Goal: Task Accomplishment & Management: Use online tool/utility

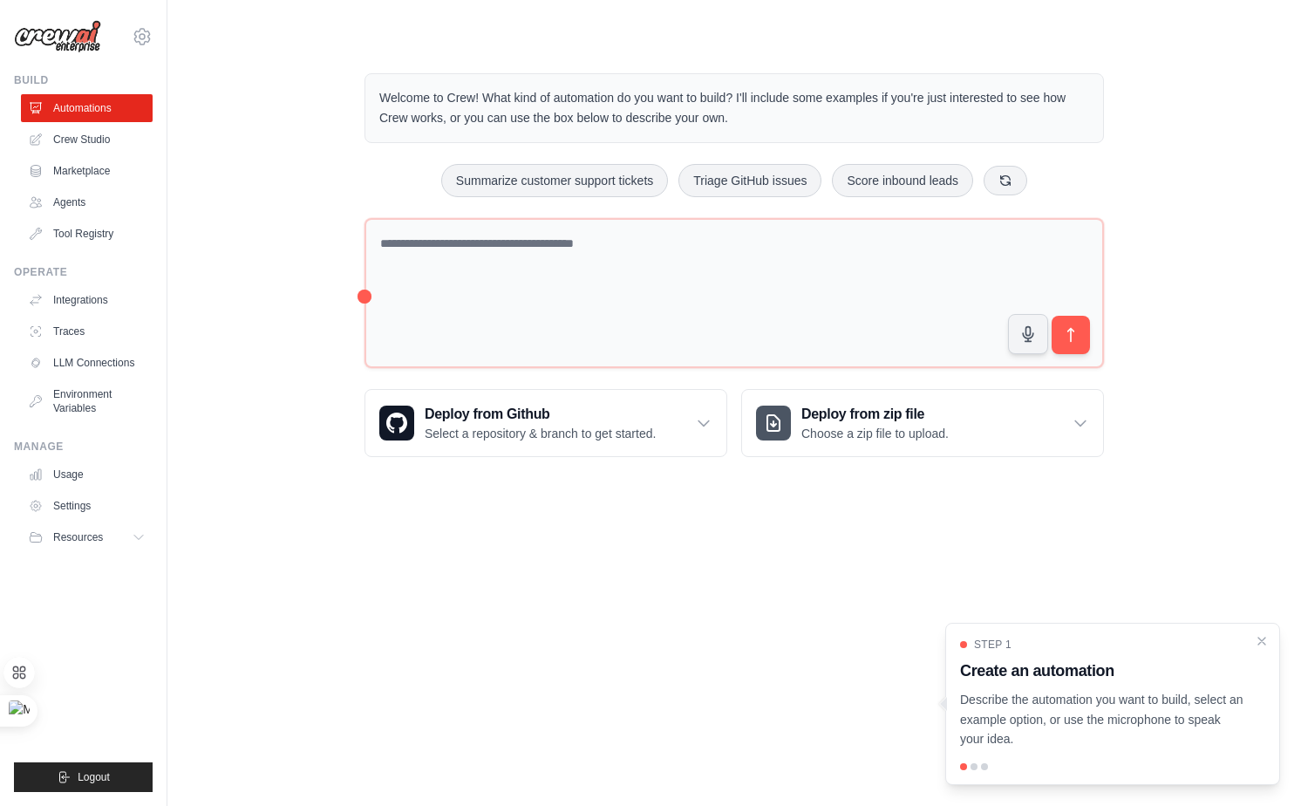
click at [499, 93] on p "Welcome to Crew! What kind of automation do you want to build? I'll include som…" at bounding box center [734, 108] width 710 height 40
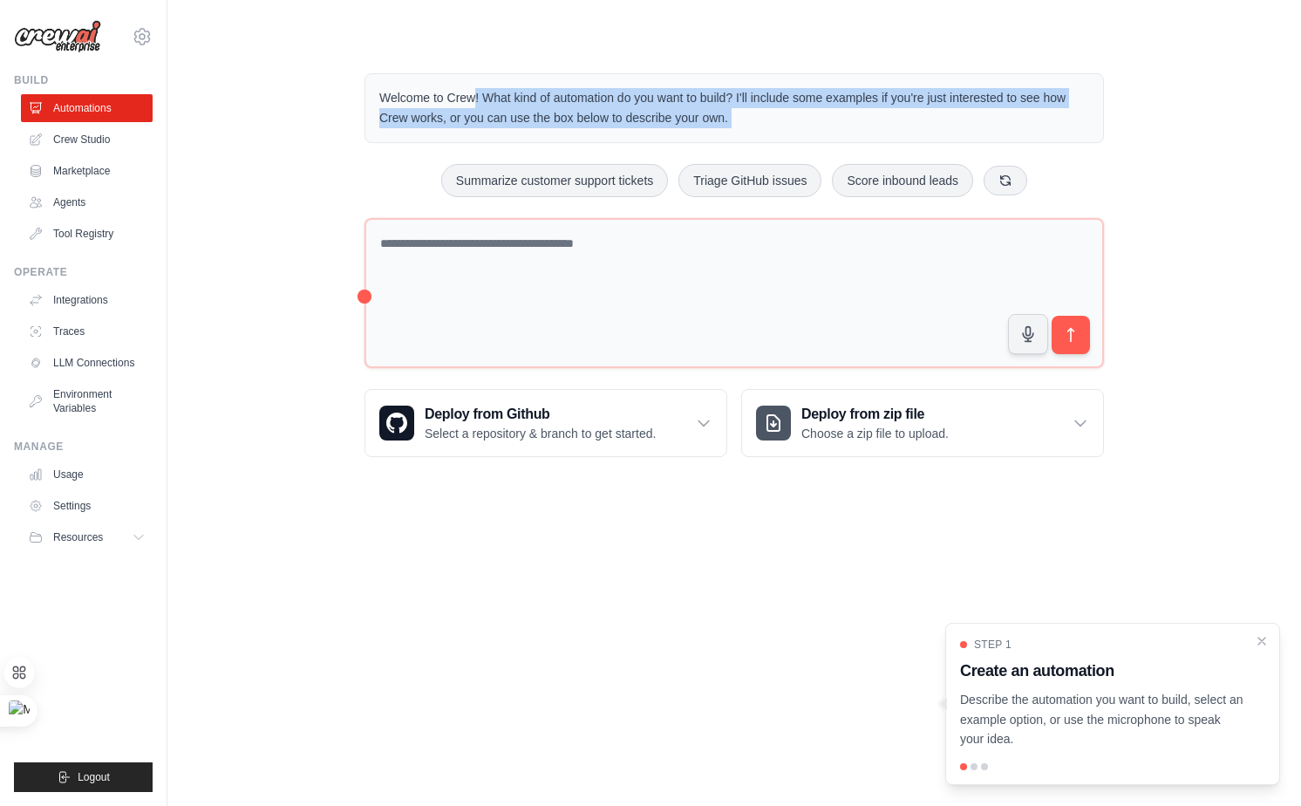
click at [499, 93] on p "Welcome to Crew! What kind of automation do you want to build? I'll include som…" at bounding box center [734, 108] width 710 height 40
click at [776, 95] on p "Welcome to Crew! What kind of automation do you want to build? I'll include som…" at bounding box center [734, 108] width 710 height 40
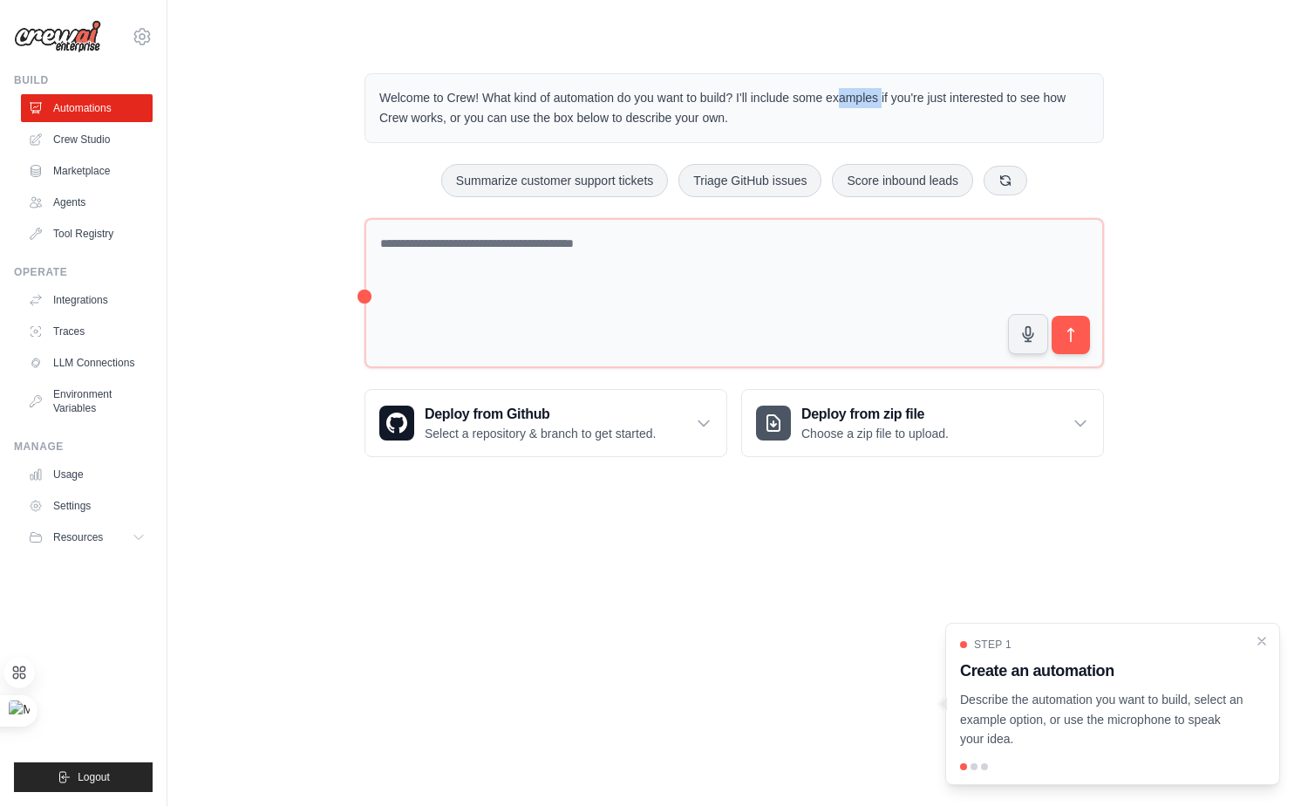
click at [776, 95] on p "Welcome to Crew! What kind of automation do you want to build? I'll include som…" at bounding box center [734, 108] width 710 height 40
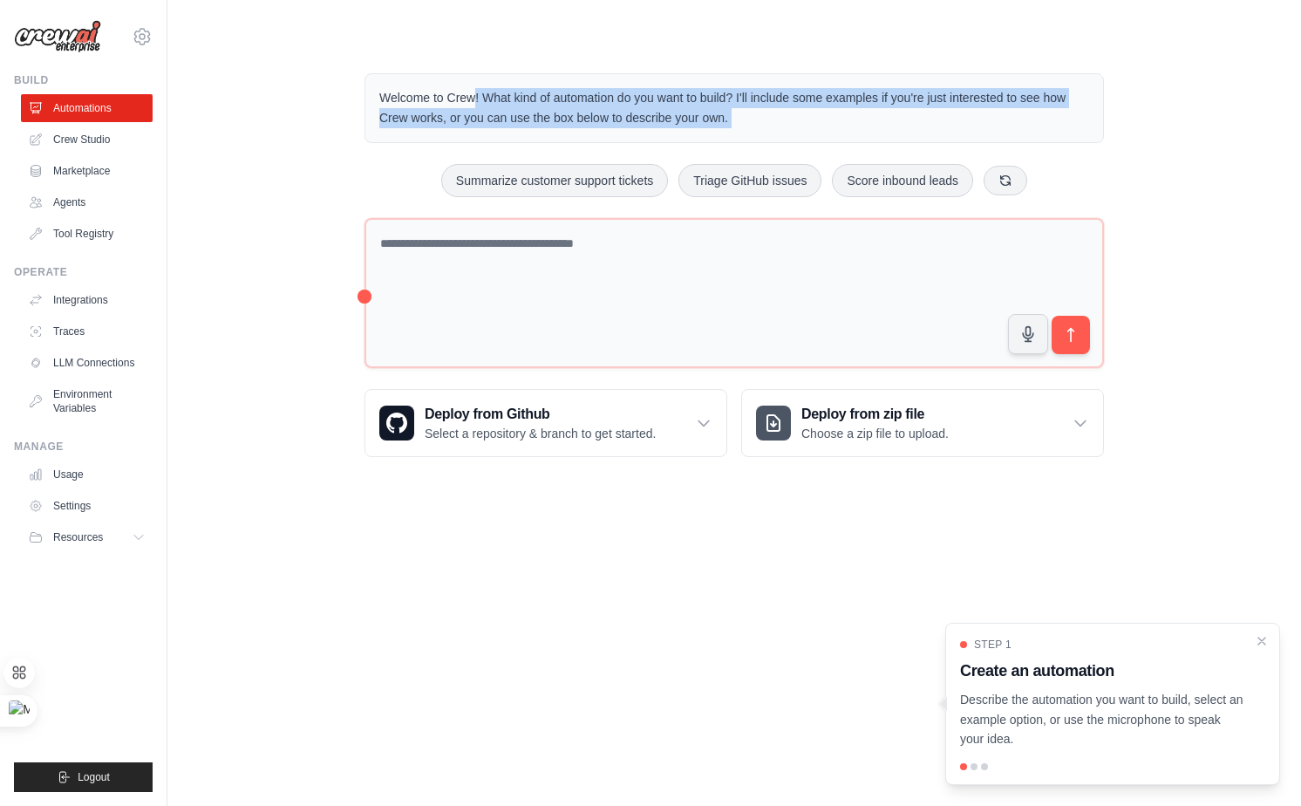
click at [776, 95] on p "Welcome to Crew! What kind of automation do you want to build? I'll include som…" at bounding box center [734, 108] width 710 height 40
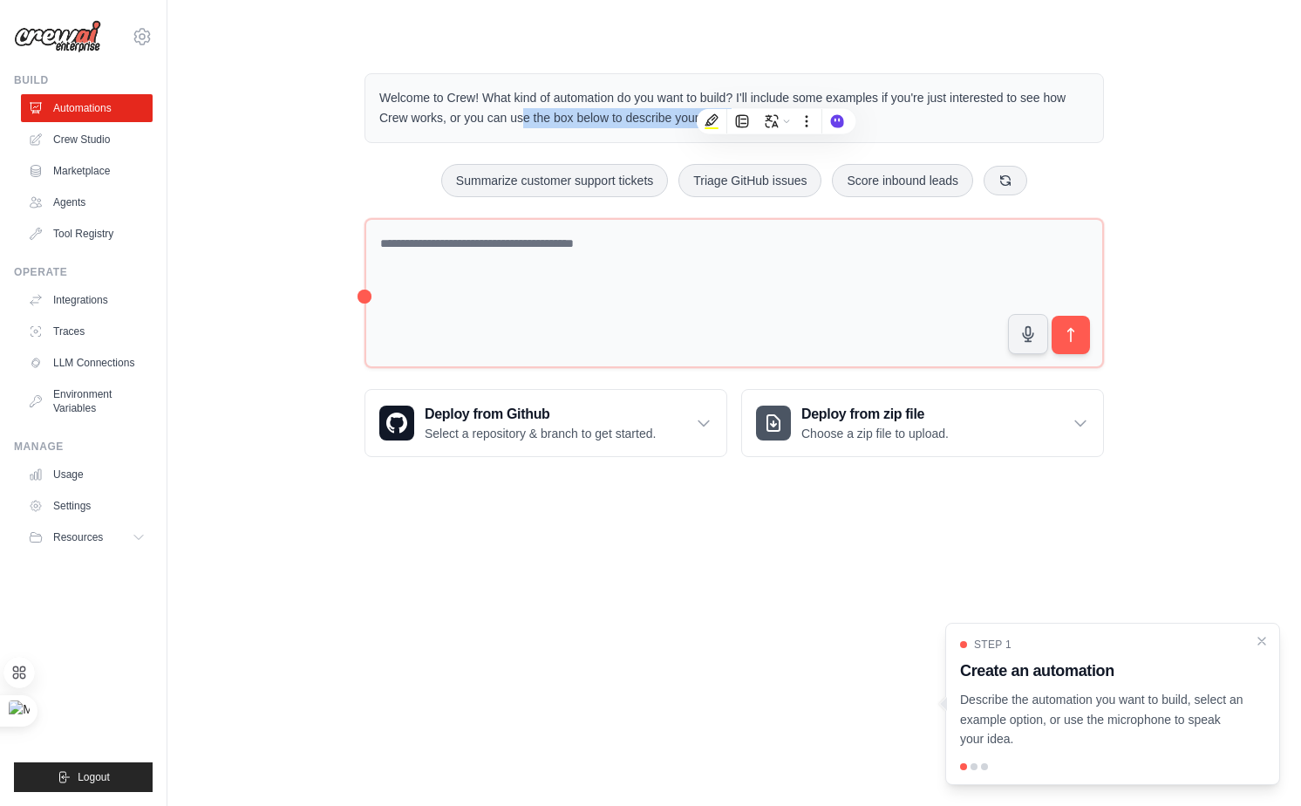
click at [474, 110] on p "Welcome to Crew! What kind of automation do you want to build? I'll include som…" at bounding box center [734, 108] width 710 height 40
click at [92, 140] on link "Crew Studio" at bounding box center [89, 140] width 132 height 28
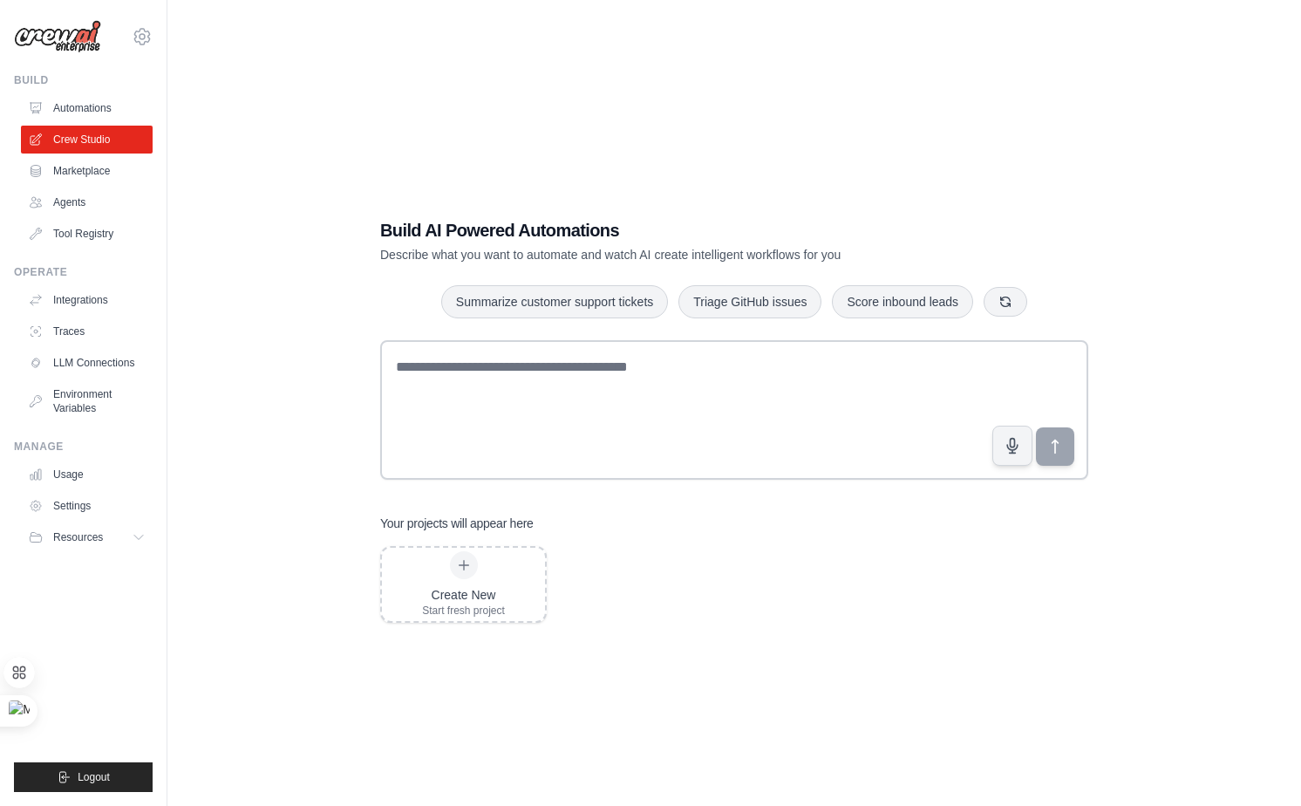
click at [476, 253] on p "Describe what you want to automate and watch AI create intelligent workflows fo…" at bounding box center [673, 254] width 586 height 17
click at [477, 253] on p "Describe what you want to automate and watch AI create intelligent workflows fo…" at bounding box center [673, 254] width 586 height 17
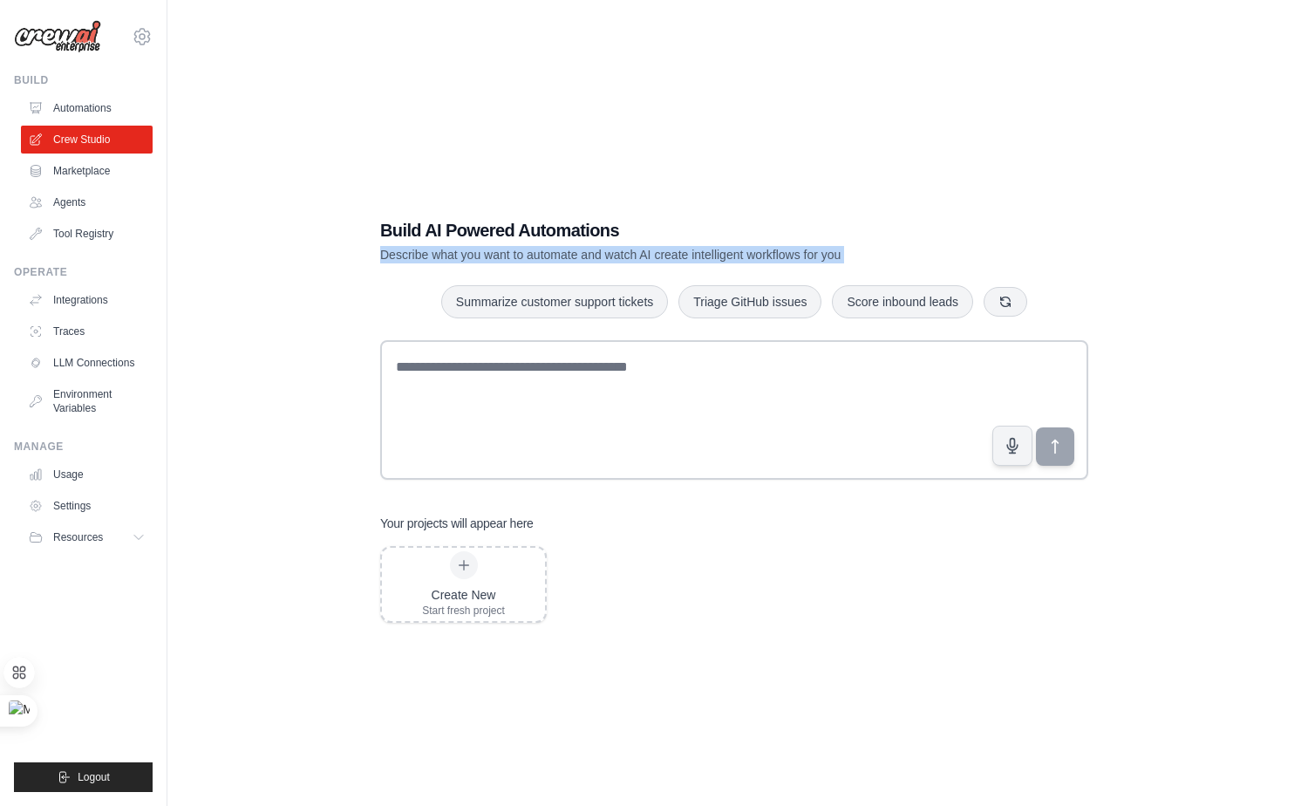
click at [476, 253] on p "Describe what you want to automate and watch AI create intelligent workflows fo…" at bounding box center [673, 254] width 586 height 17
click at [87, 173] on link "Marketplace" at bounding box center [89, 171] width 132 height 28
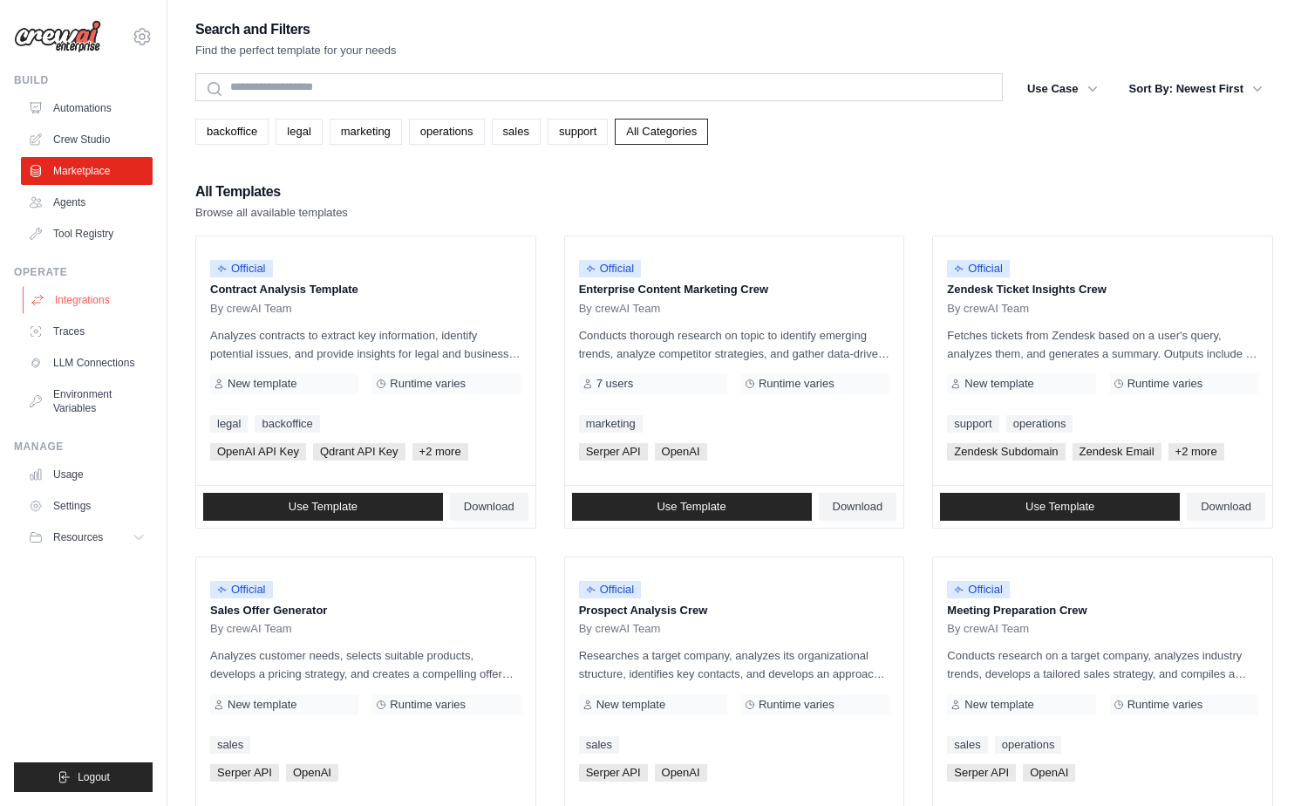
click at [96, 299] on link "Integrations" at bounding box center [89, 300] width 132 height 28
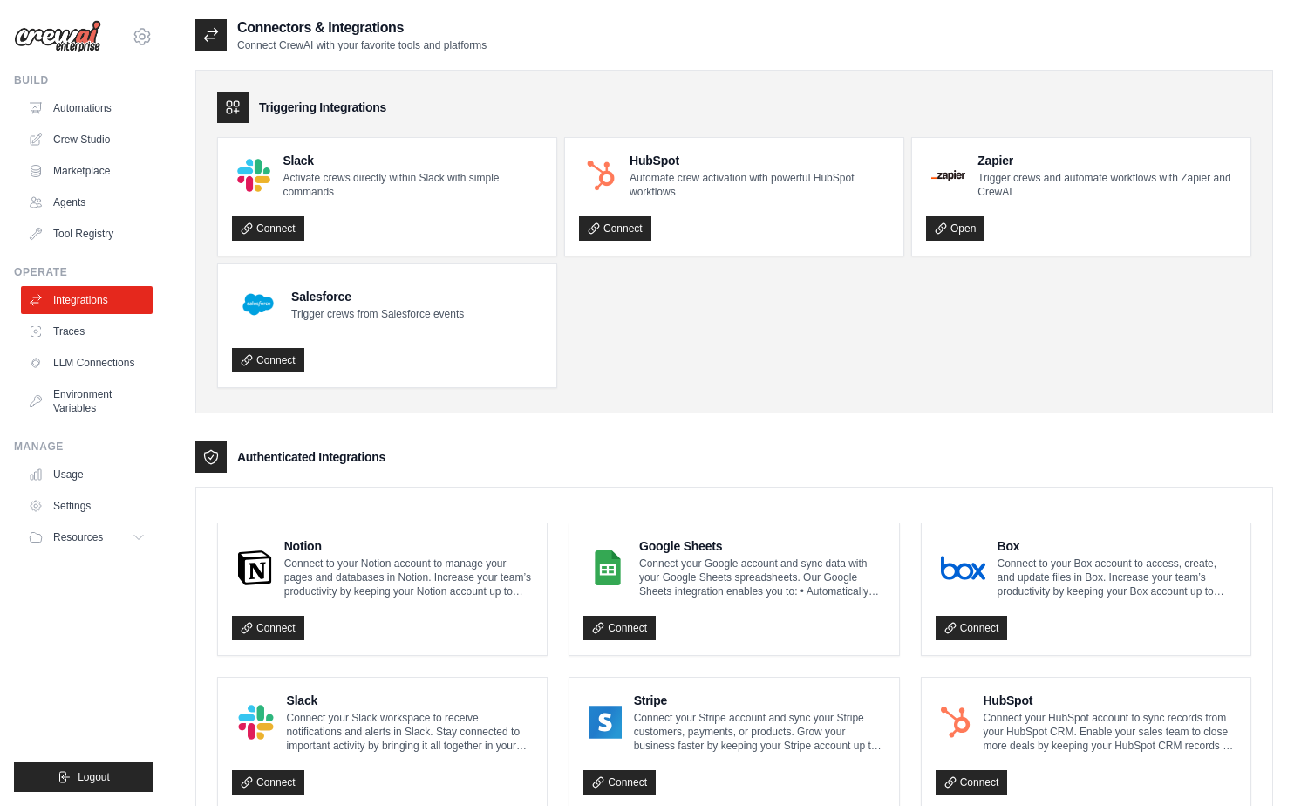
click at [504, 563] on p "Connect to your Notion account to manage your pages and databases in Notion. In…" at bounding box center [408, 577] width 249 height 42
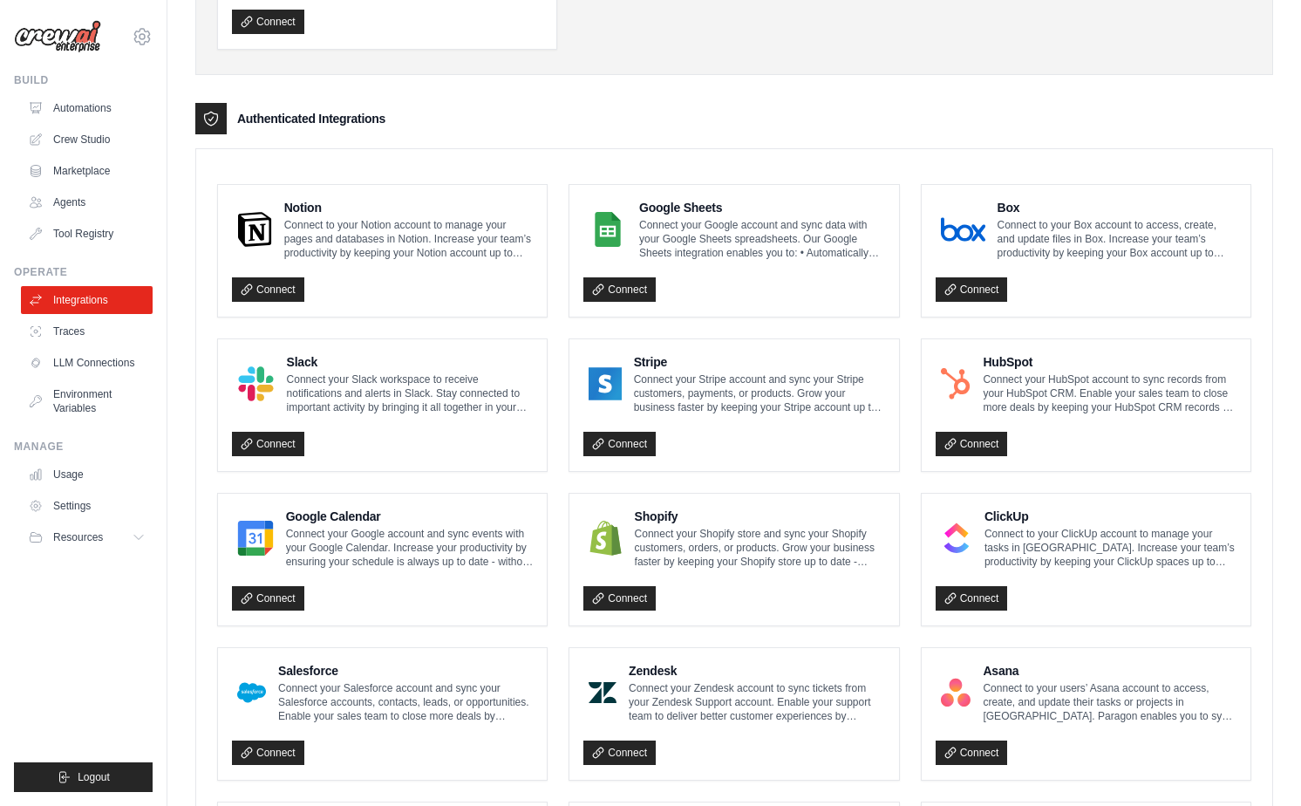
scroll to position [340, 0]
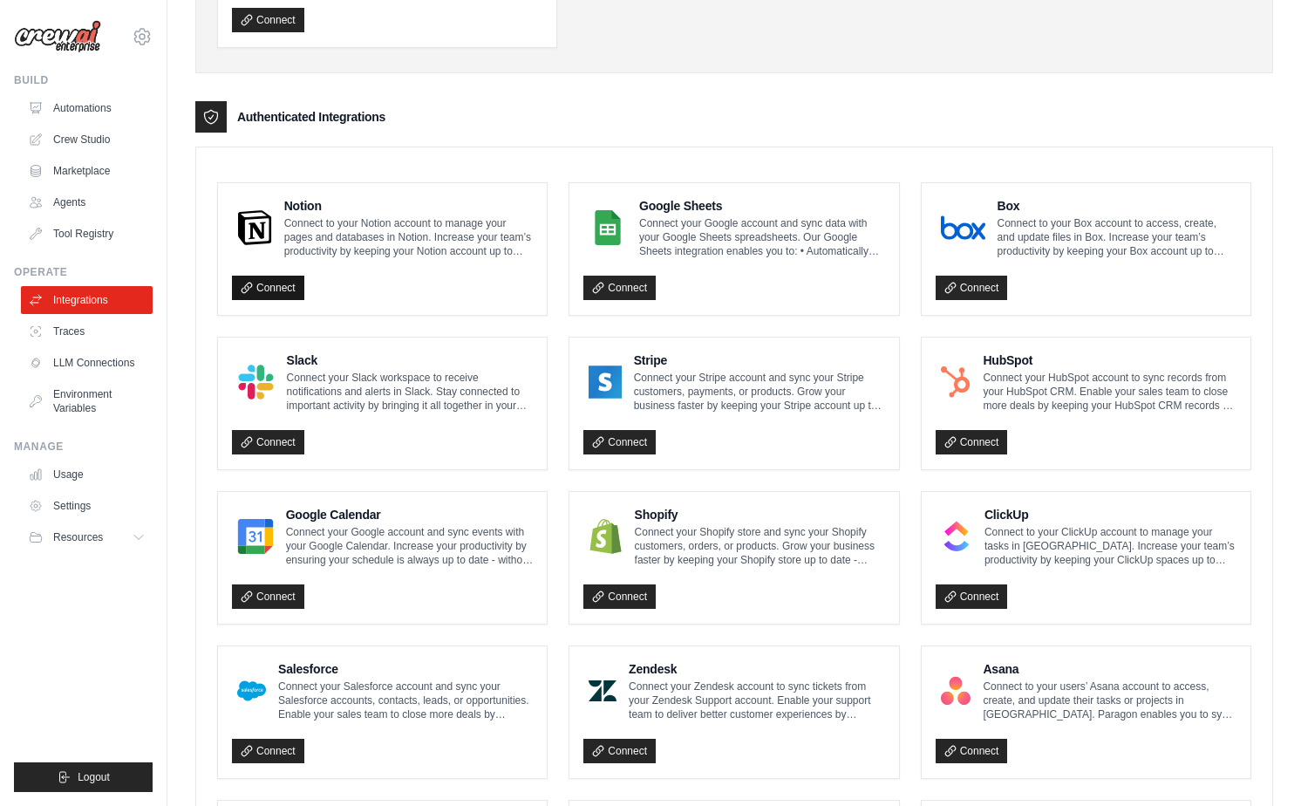
click at [264, 286] on link "Connect" at bounding box center [268, 288] width 72 height 24
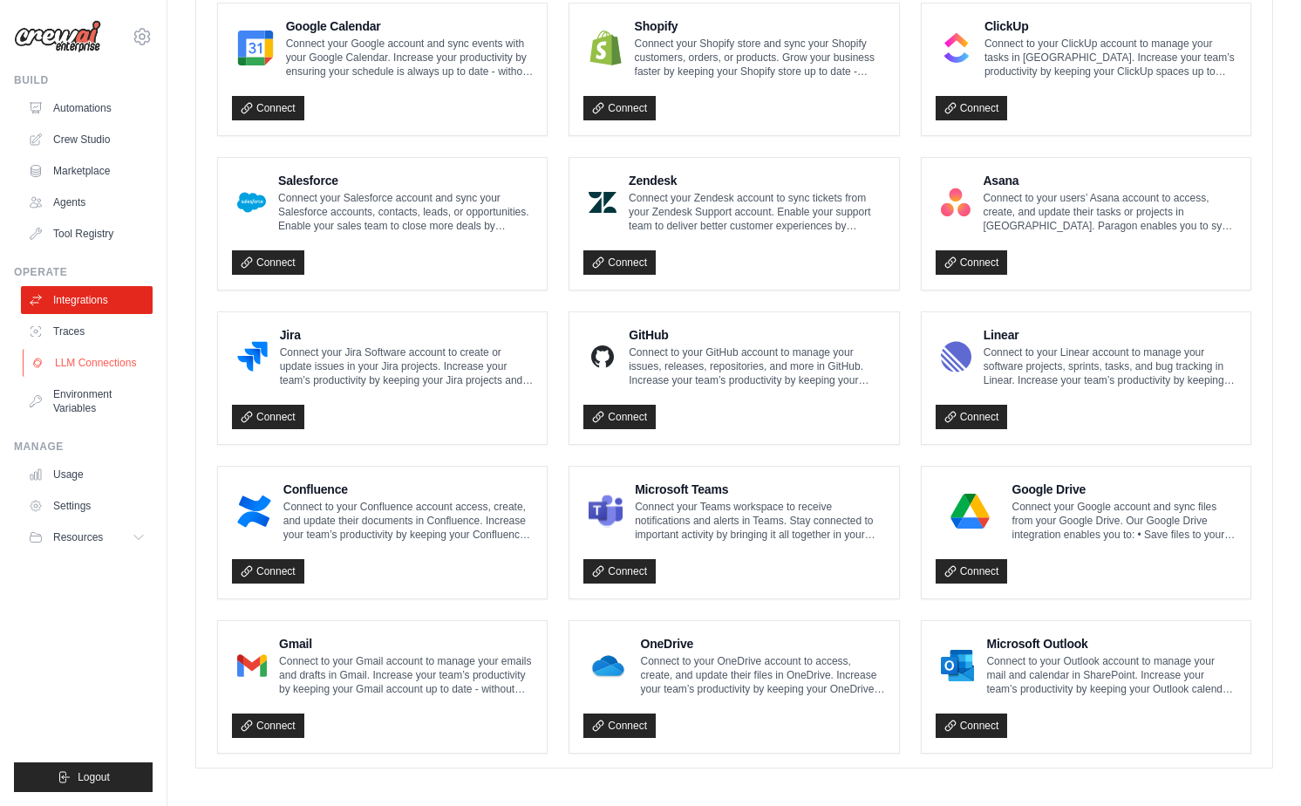
click at [95, 365] on link "LLM Connections" at bounding box center [89, 363] width 132 height 28
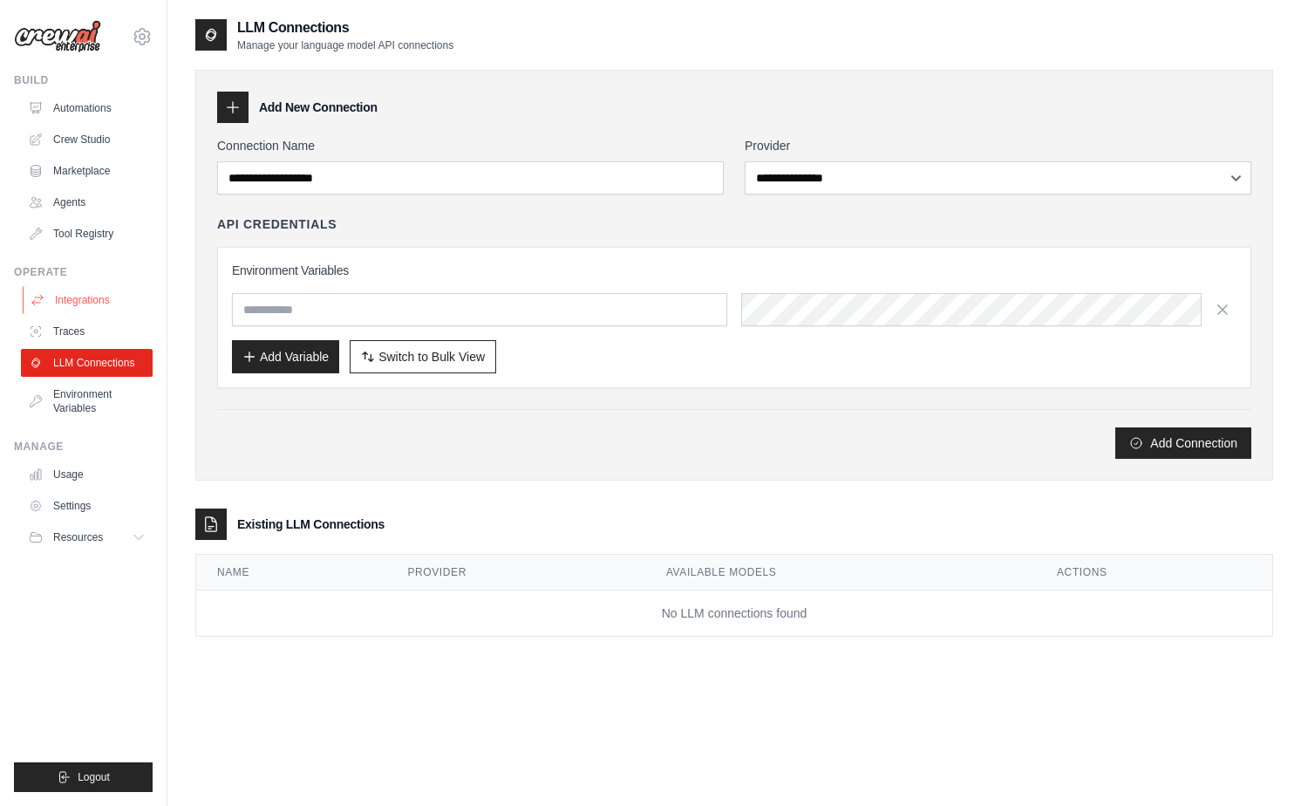
click at [104, 302] on link "Integrations" at bounding box center [89, 300] width 132 height 28
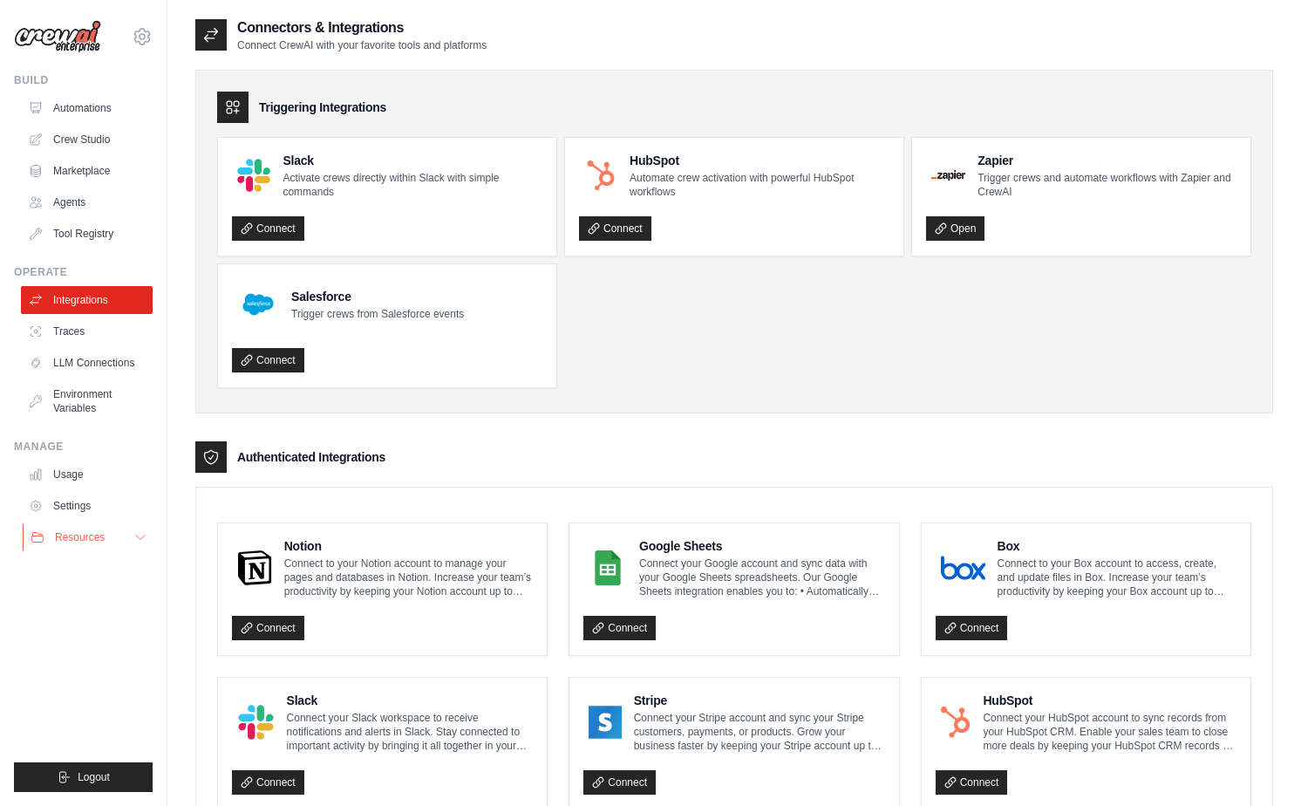
click at [86, 540] on span "Resources" at bounding box center [80, 537] width 50 height 14
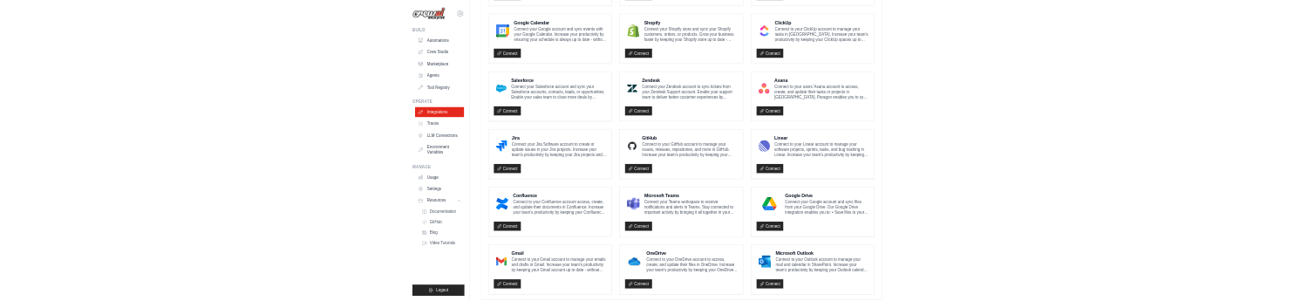
scroll to position [829, 0]
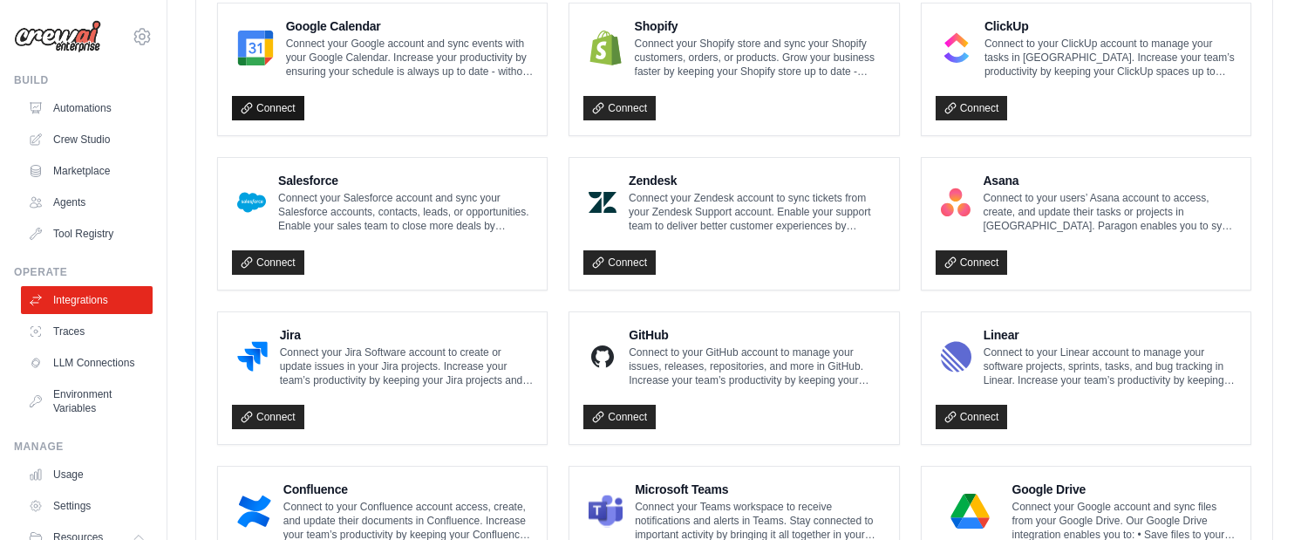
click at [278, 106] on link "Connect" at bounding box center [268, 108] width 72 height 24
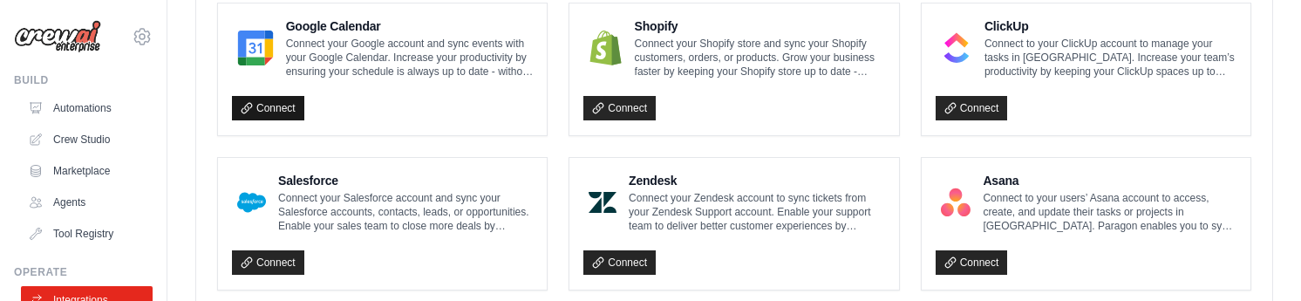
click at [276, 105] on link "Connect" at bounding box center [268, 108] width 72 height 24
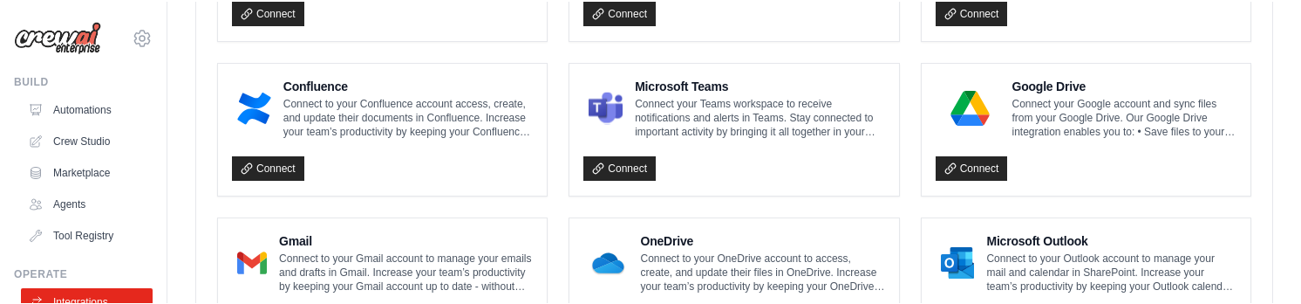
scroll to position [1234, 0]
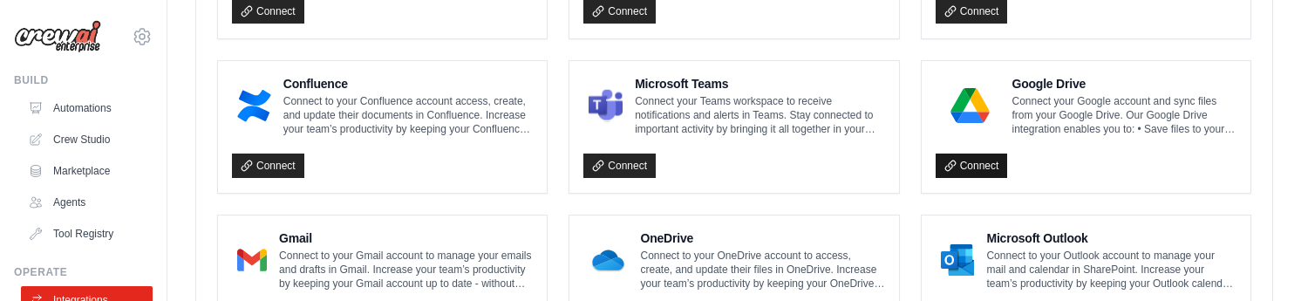
click at [967, 160] on link "Connect" at bounding box center [972, 165] width 72 height 24
